Goal: Information Seeking & Learning: Learn about a topic

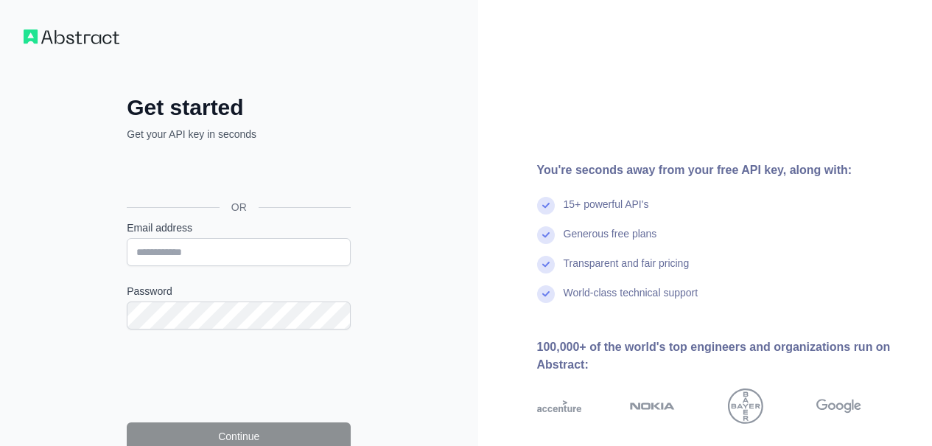
click at [211, 175] on div "Sign in with Google. Opens in new tab" at bounding box center [237, 174] width 221 height 32
click at [289, 166] on div "Sign in with Google. Opens in new tab" at bounding box center [237, 174] width 221 height 32
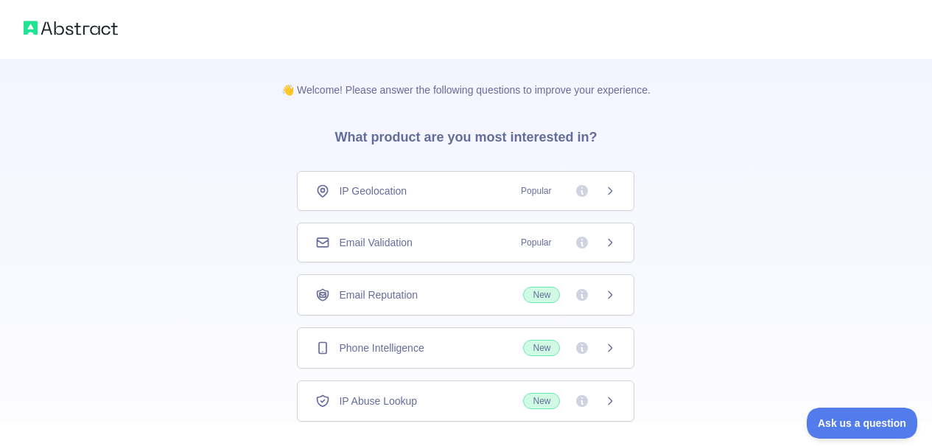
scroll to position [97, 0]
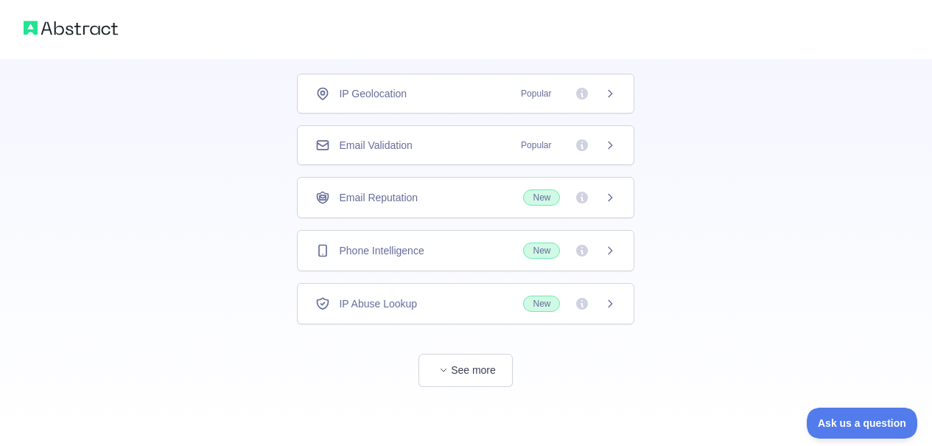
click at [627, 88] on div "IP Geolocation Popular" at bounding box center [465, 94] width 337 height 40
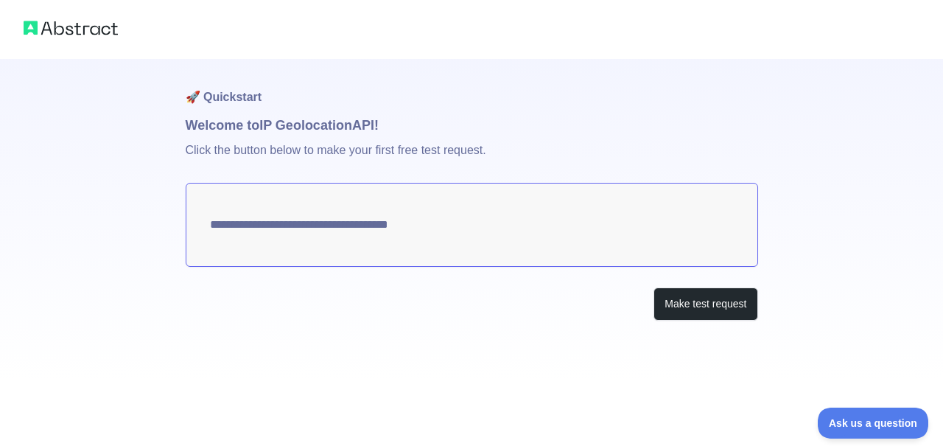
type textarea "**********"
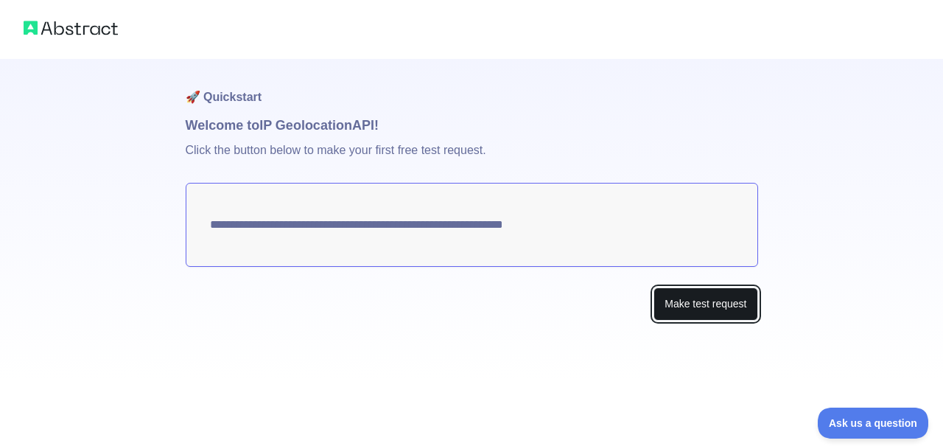
click at [691, 298] on button "Make test request" at bounding box center [705, 303] width 104 height 33
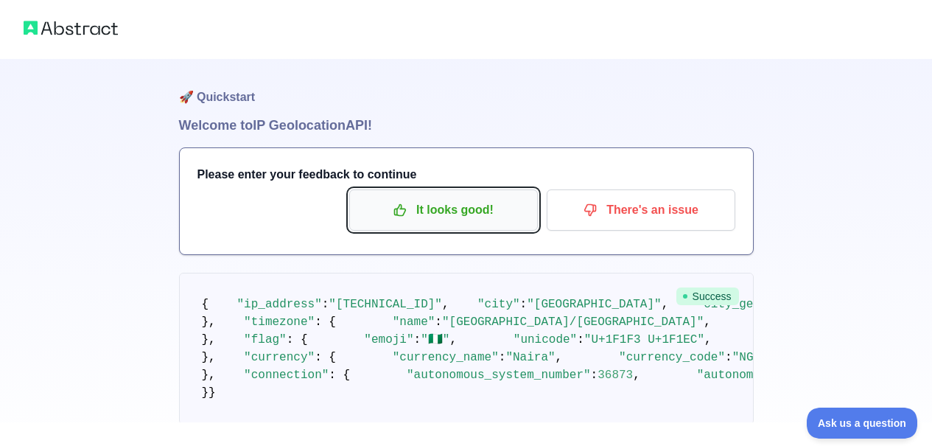
click at [505, 215] on p "It looks good!" at bounding box center [443, 209] width 166 height 25
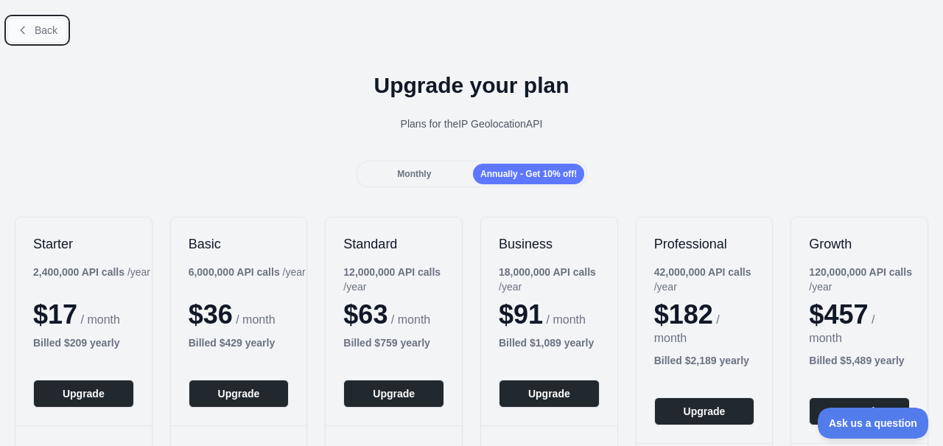
click at [36, 29] on span "Back" at bounding box center [46, 30] width 23 height 12
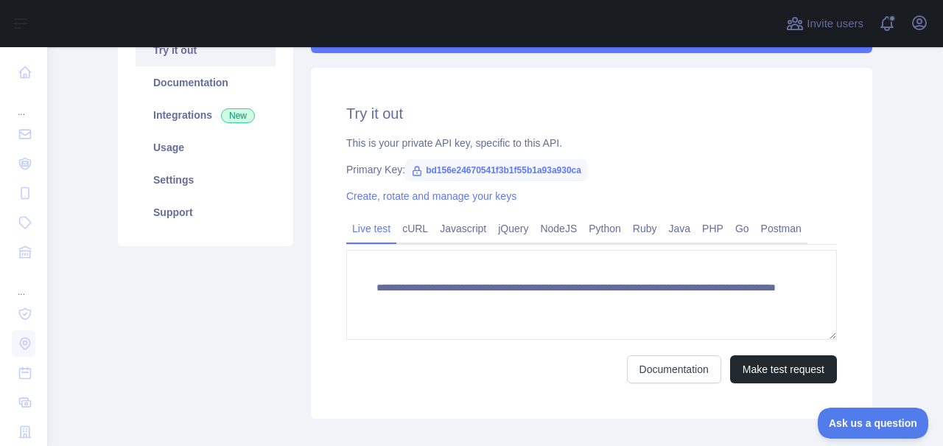
scroll to position [146, 0]
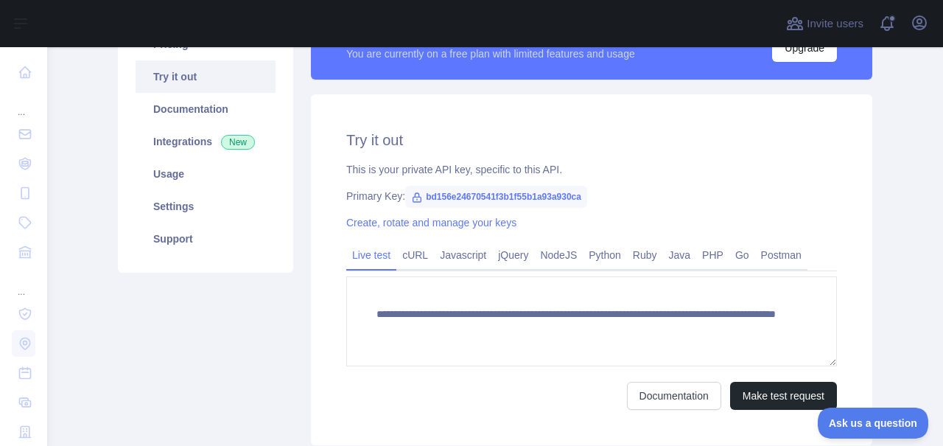
drag, startPoint x: 411, startPoint y: 194, endPoint x: 587, endPoint y: 189, distance: 176.1
click at [587, 189] on span "bd156e24670541f3b1f55b1a93a930ca" at bounding box center [496, 197] width 182 height 22
drag, startPoint x: 594, startPoint y: 200, endPoint x: 417, endPoint y: 196, distance: 176.8
click at [417, 195] on span "bd156e24670541f3b1f55b1a93a930ca" at bounding box center [496, 197] width 182 height 22
copy span "bd156e24670541f3b1f55b1a93a930ca"
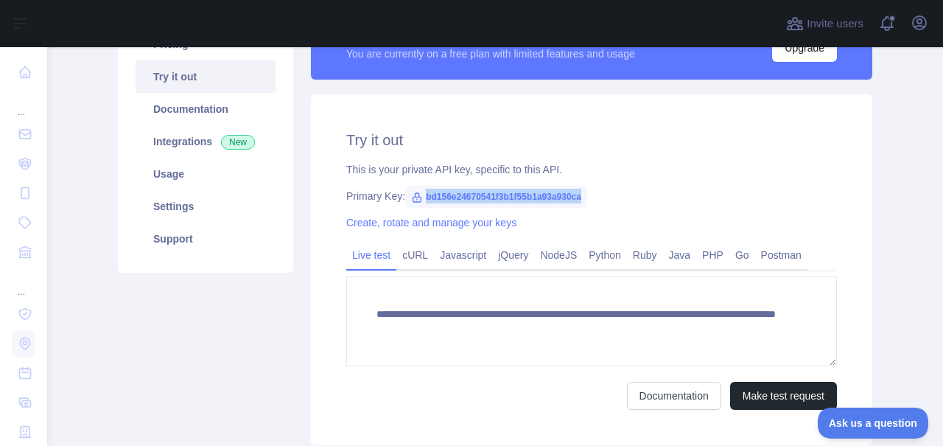
click at [572, 203] on span "bd156e24670541f3b1f55b1a93a930ca" at bounding box center [496, 197] width 182 height 22
drag, startPoint x: 597, startPoint y: 194, endPoint x: 422, endPoint y: 202, distance: 174.8
click at [422, 202] on span "bd156e24670541f3b1f55b1a93a930ca" at bounding box center [496, 197] width 182 height 22
copy span "bd156e24670541f3b1f55b1a93a930ca"
